Goal: Task Accomplishment & Management: Use online tool/utility

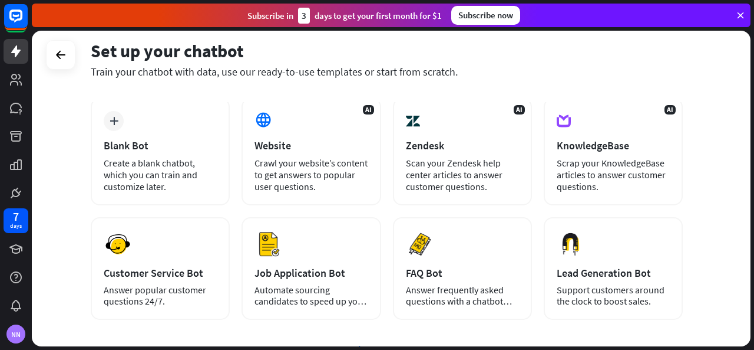
scroll to position [57, 0]
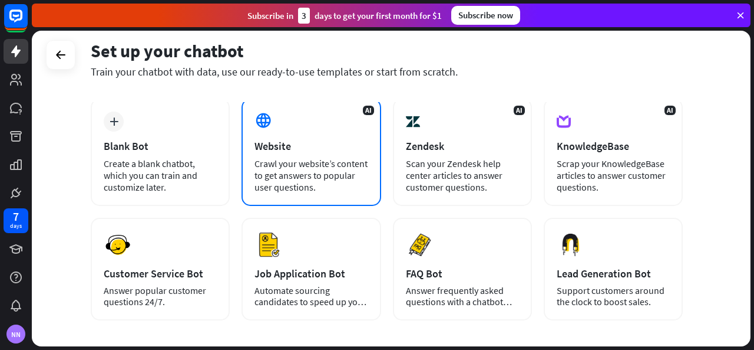
click at [334, 148] on div "Website" at bounding box center [311, 146] width 113 height 14
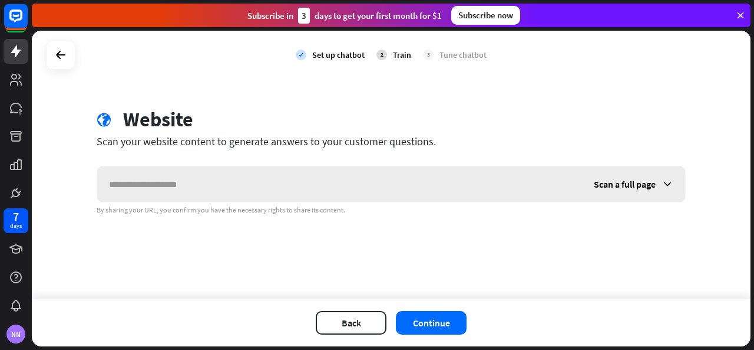
click at [215, 192] on input "text" at bounding box center [339, 183] width 485 height 35
click at [216, 192] on input "text" at bounding box center [339, 183] width 485 height 35
type input "*"
click at [637, 181] on span "Scan a full page" at bounding box center [625, 184] width 62 height 12
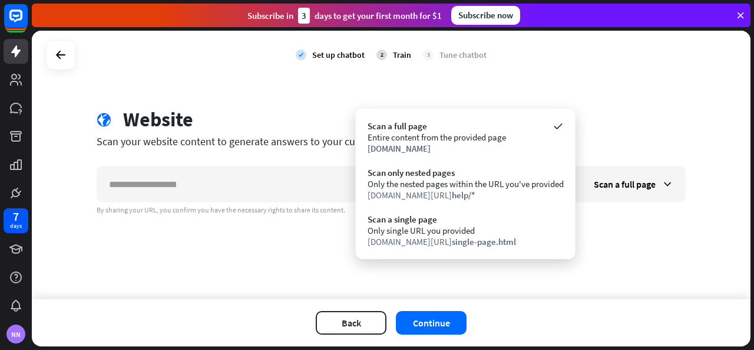
click at [633, 239] on div "check Set up chatbot 2 Train 3 Tune chatbot globe Website Scan your website con…" at bounding box center [391, 165] width 719 height 268
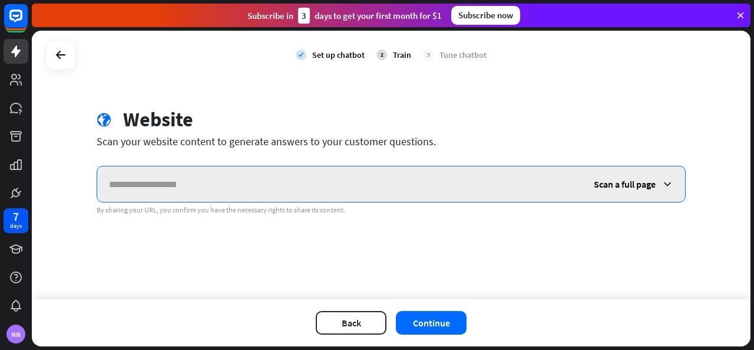
click at [248, 186] on input "text" at bounding box center [339, 183] width 485 height 35
type input "*"
type input "********"
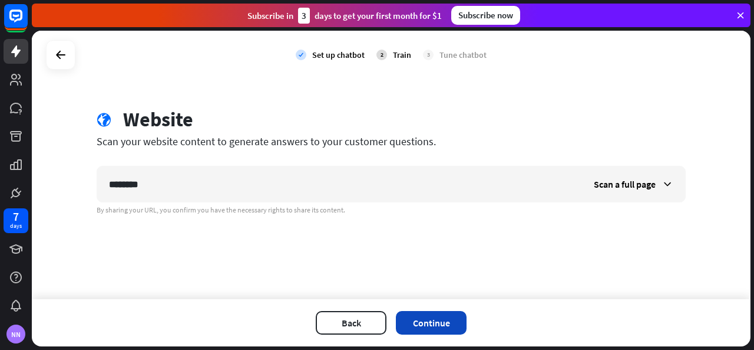
click at [437, 322] on button "Continue" at bounding box center [431, 323] width 71 height 24
click at [605, 182] on span "Scan a full page" at bounding box center [625, 184] width 62 height 12
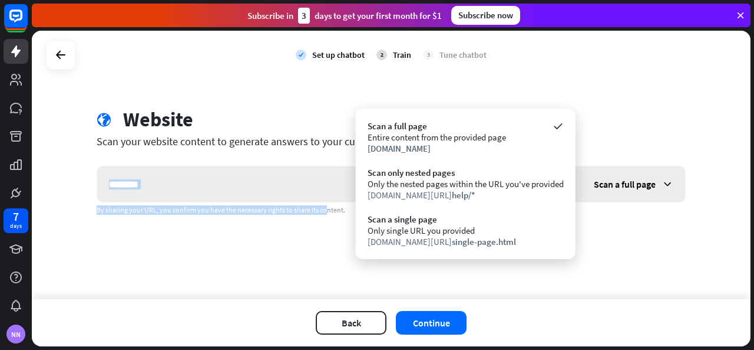
drag, startPoint x: 301, startPoint y: 253, endPoint x: 317, endPoint y: 191, distance: 64.5
click at [317, 191] on div "check Set up chatbot 2 Train 3 Tune chatbot globe Website Scan your website con…" at bounding box center [391, 165] width 719 height 268
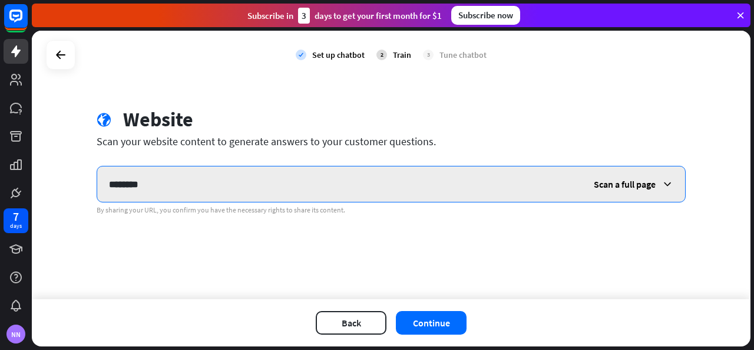
click at [317, 191] on input "********" at bounding box center [339, 183] width 485 height 35
type input "*"
